Goal: Task Accomplishment & Management: Manage account settings

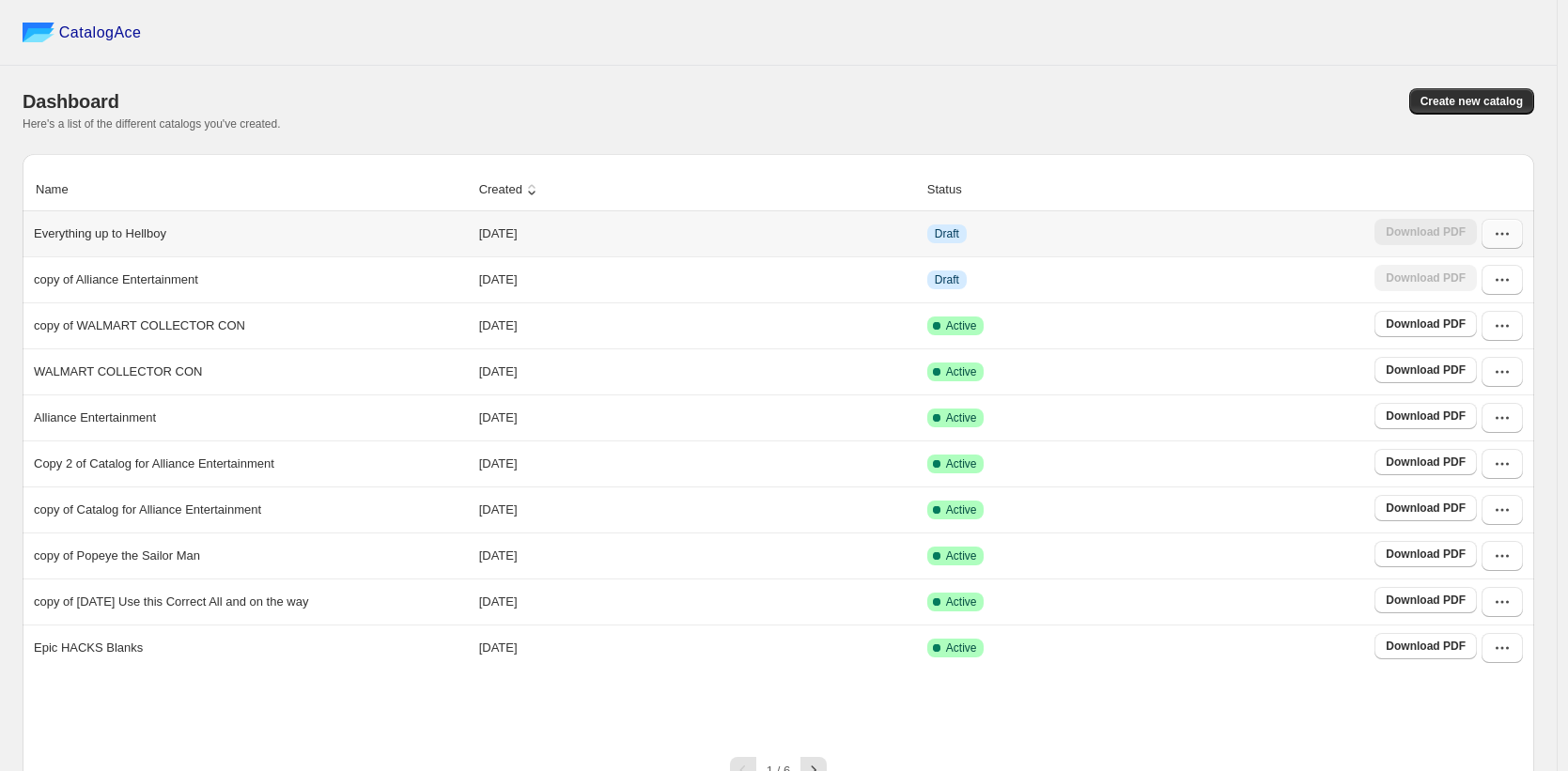
click at [1519, 245] on button "button" at bounding box center [1503, 234] width 42 height 30
click at [1465, 364] on span "Edit" at bounding box center [1454, 371] width 21 height 14
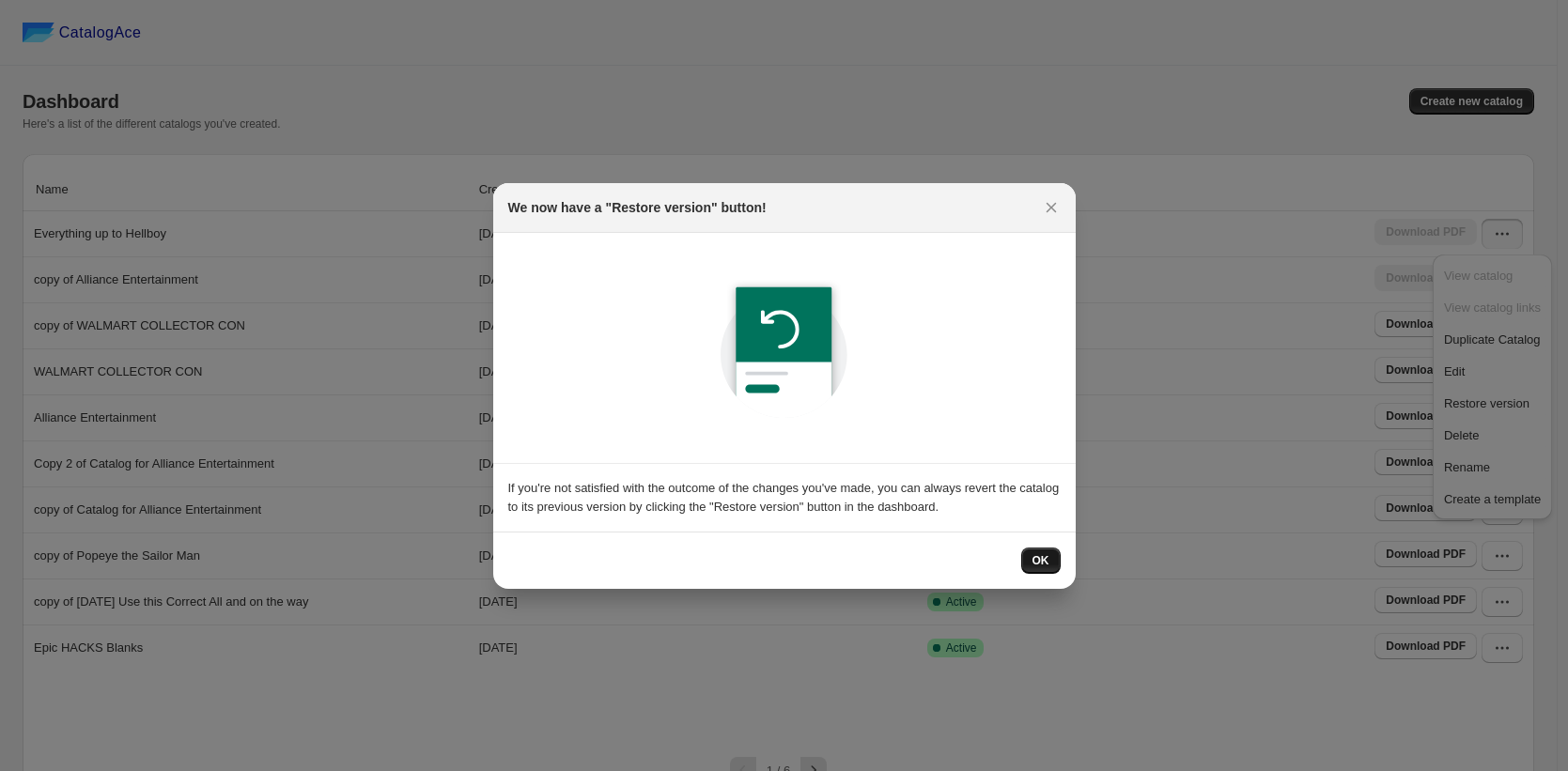
click at [1036, 562] on span "OK" at bounding box center [1041, 561] width 17 height 15
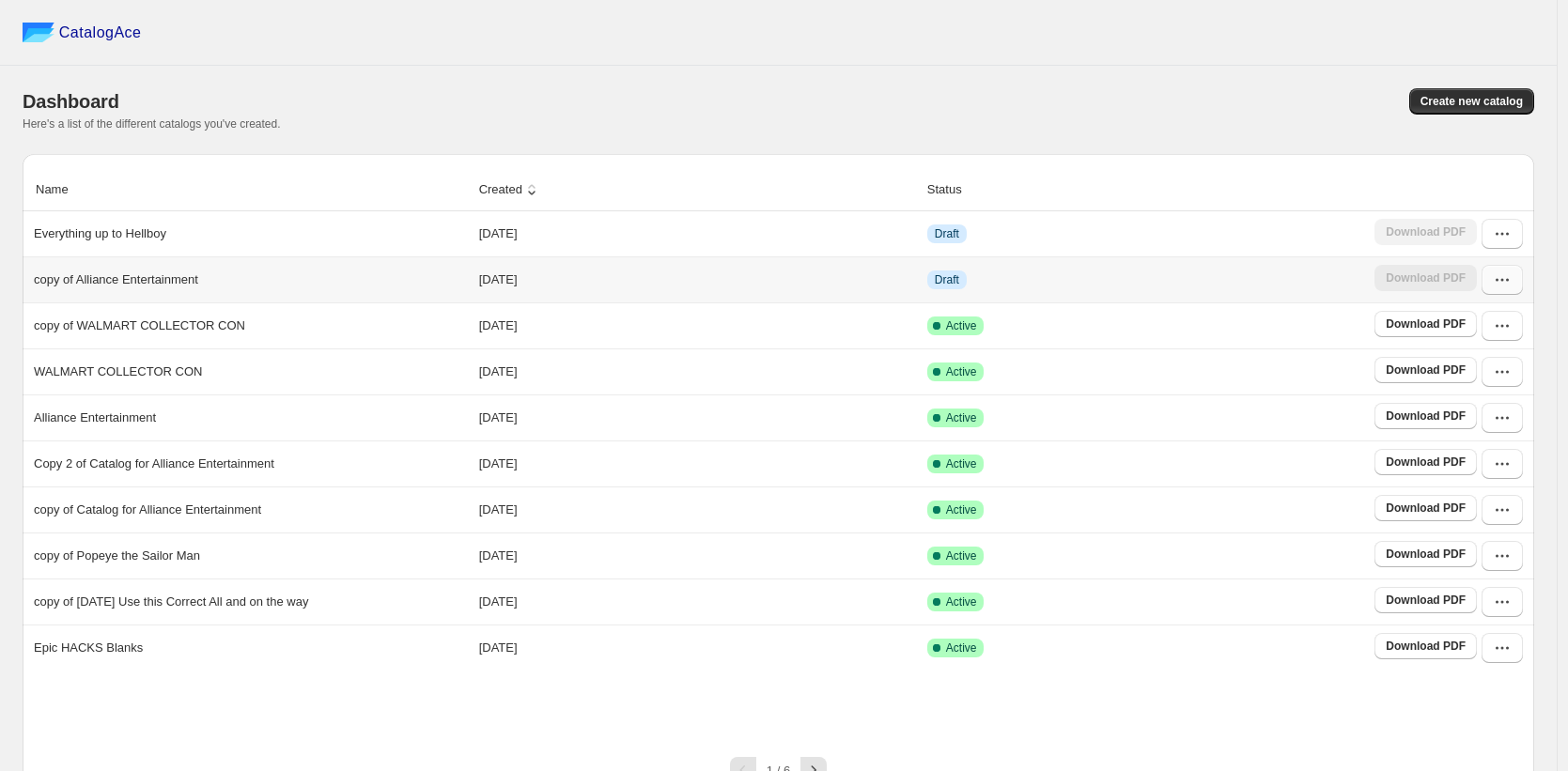
click at [1511, 290] on button "button" at bounding box center [1503, 280] width 42 height 30
click at [1457, 412] on span "Edit" at bounding box center [1454, 417] width 21 height 14
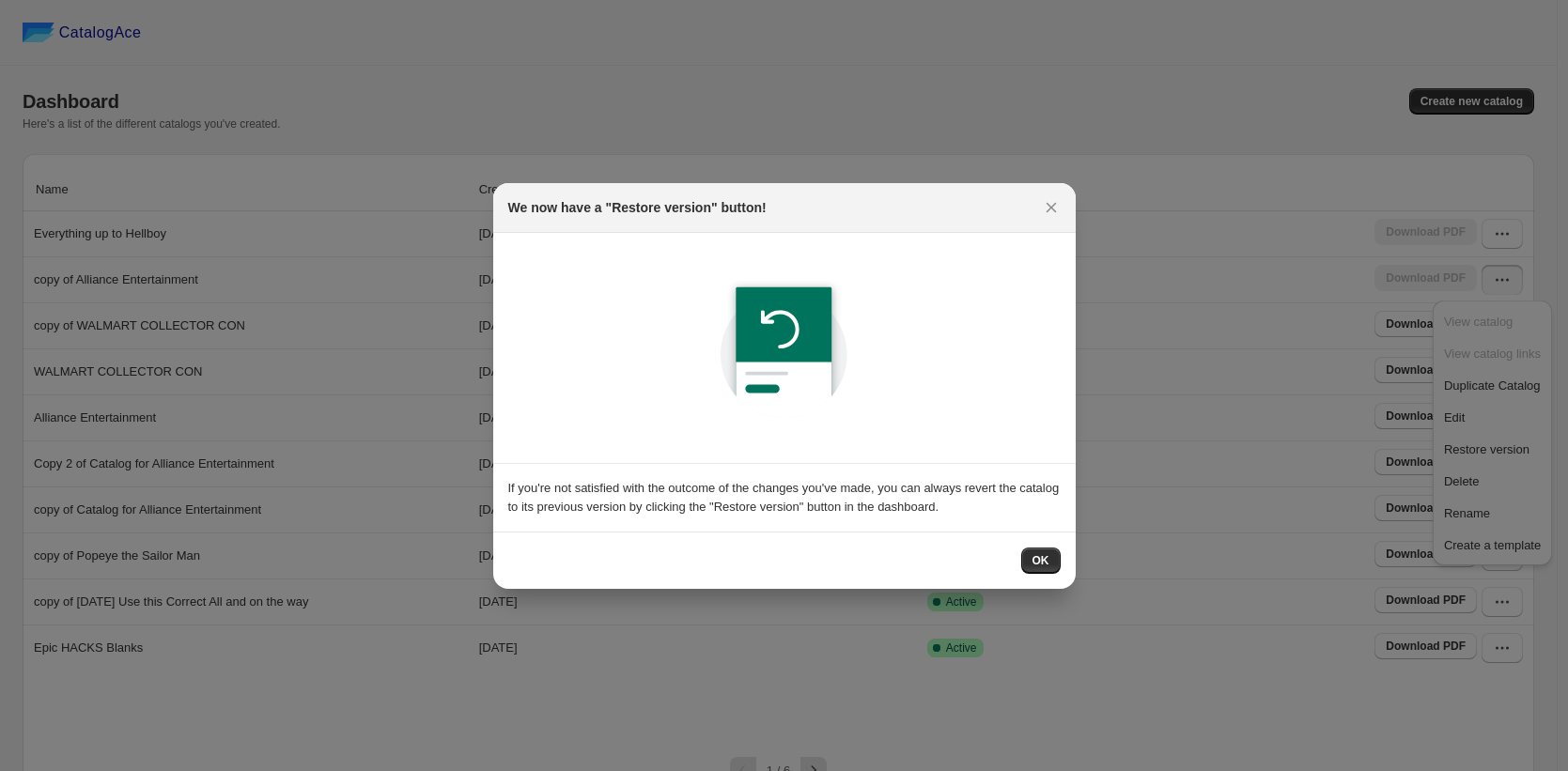
drag, startPoint x: 1041, startPoint y: 561, endPoint x: 1134, endPoint y: 448, distance: 146.3
click at [1042, 560] on span "OK" at bounding box center [1041, 561] width 17 height 15
